Goal: Task Accomplishment & Management: Complete application form

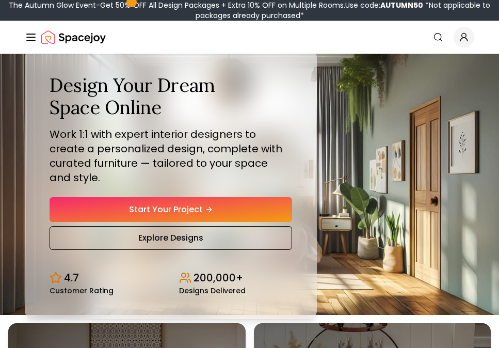
click at [31, 36] on icon "Global" at bounding box center [31, 37] width 12 height 12
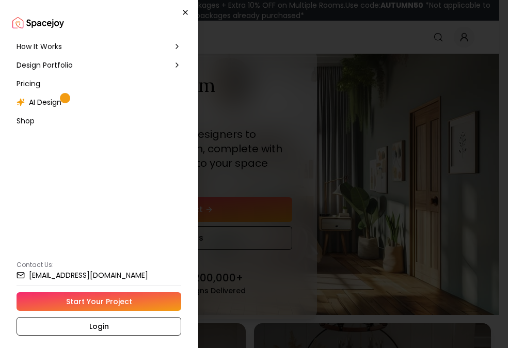
click at [185, 14] on icon "button" at bounding box center [185, 12] width 8 height 8
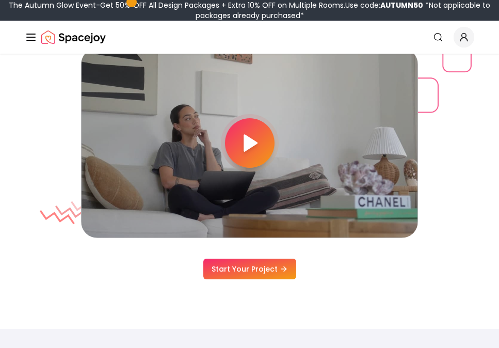
scroll to position [2949, 0]
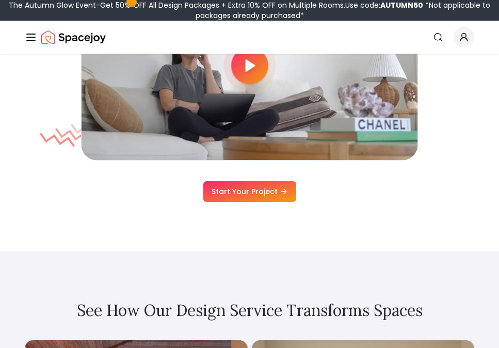
click at [259, 196] on link "Start Your Project" at bounding box center [249, 191] width 93 height 21
